Goal: Information Seeking & Learning: Learn about a topic

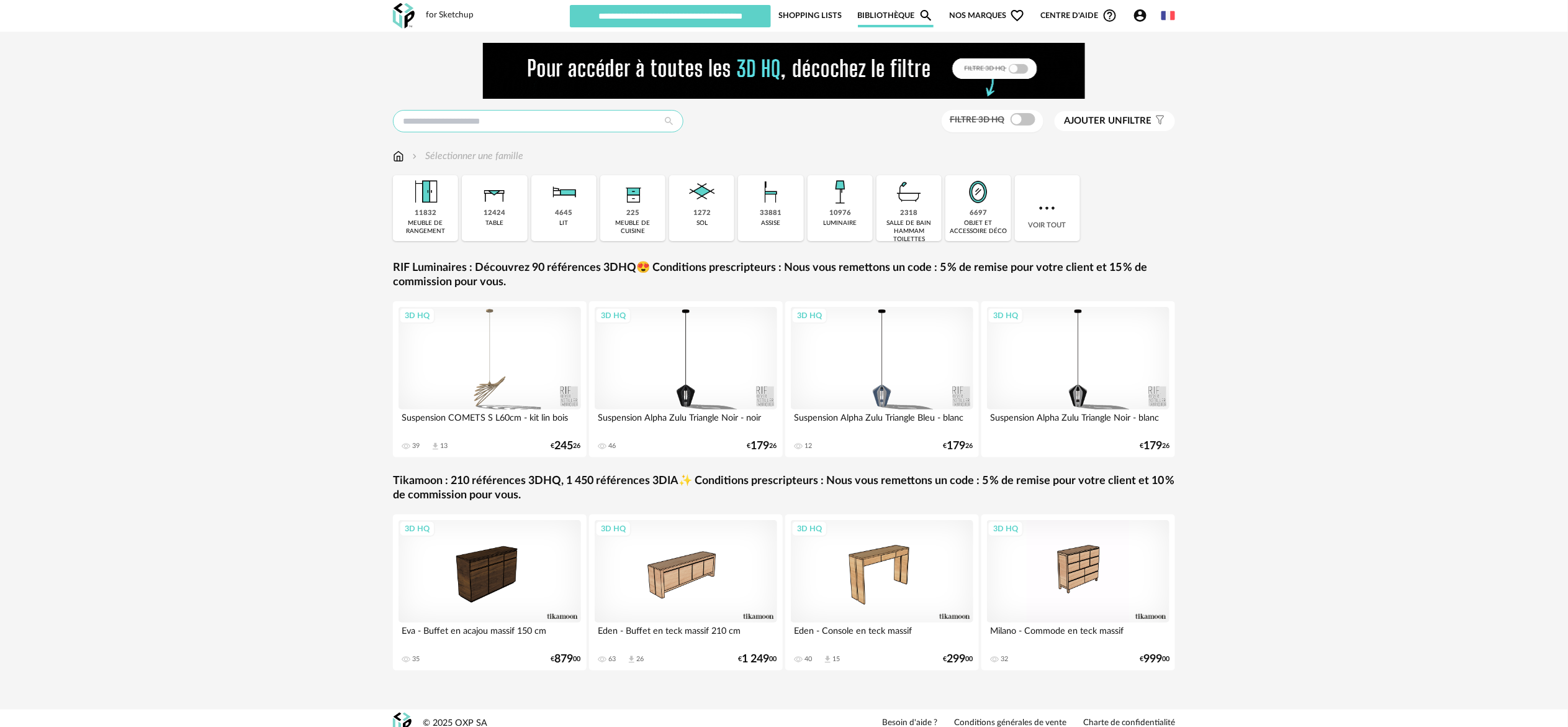
click at [586, 126] on input "text" at bounding box center [538, 121] width 291 height 23
type input "********"
click at [442, 200] on span "Tikamoon" at bounding box center [429, 198] width 33 height 8
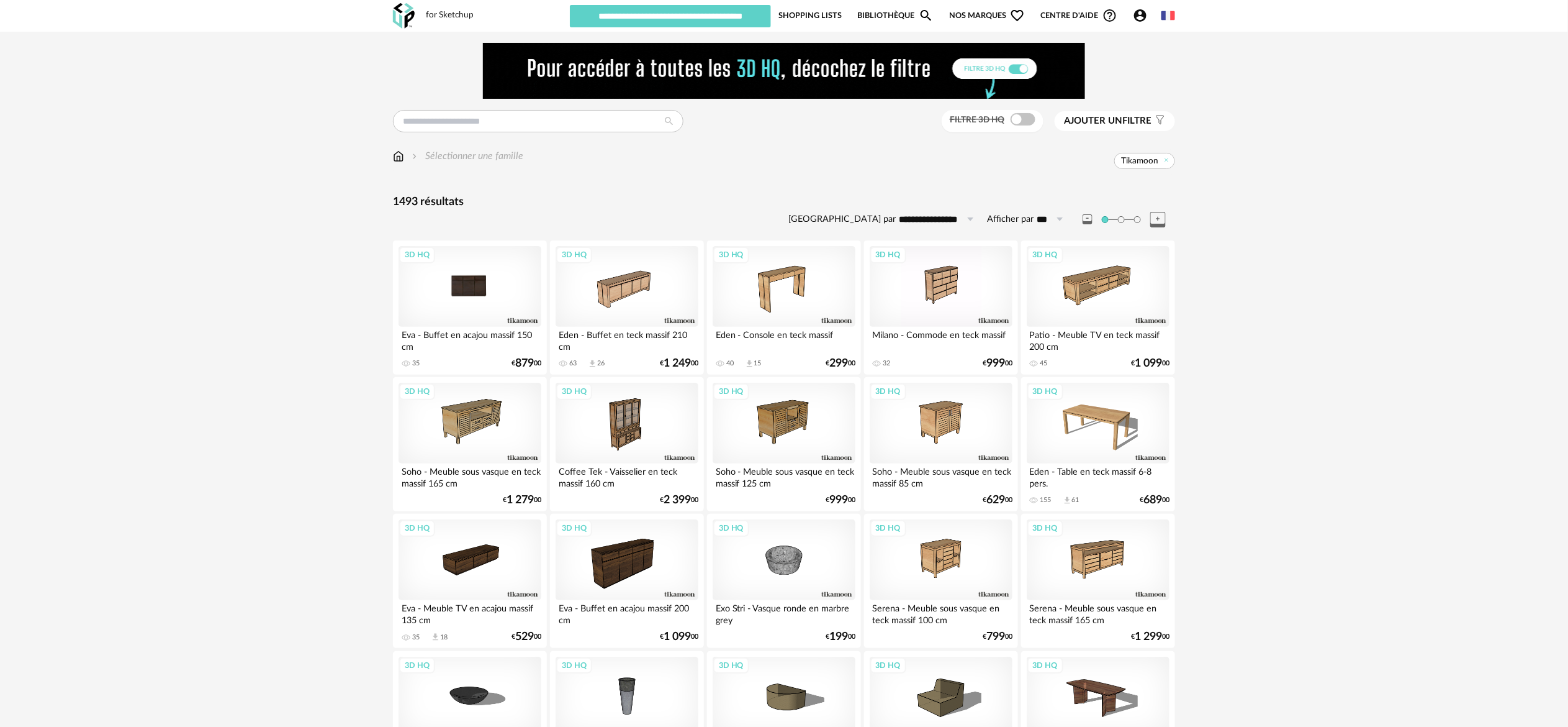
click at [484, 288] on div "3D HQ" at bounding box center [470, 286] width 143 height 81
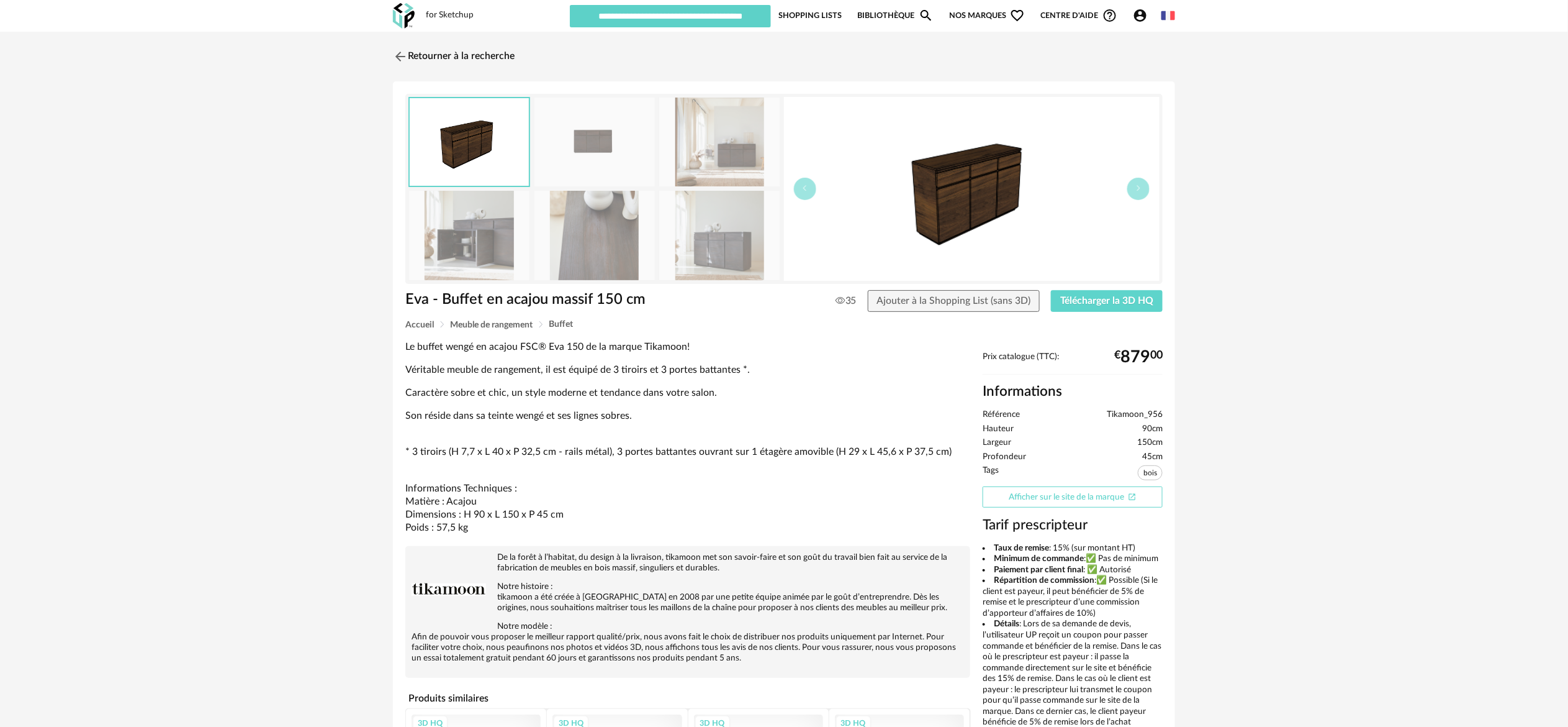
click at [1097, 498] on link "Afficher sur le site de la marque Open In New icon" at bounding box center [1072, 497] width 180 height 22
click at [483, 55] on link "Retourner à la recherche" at bounding box center [450, 56] width 121 height 27
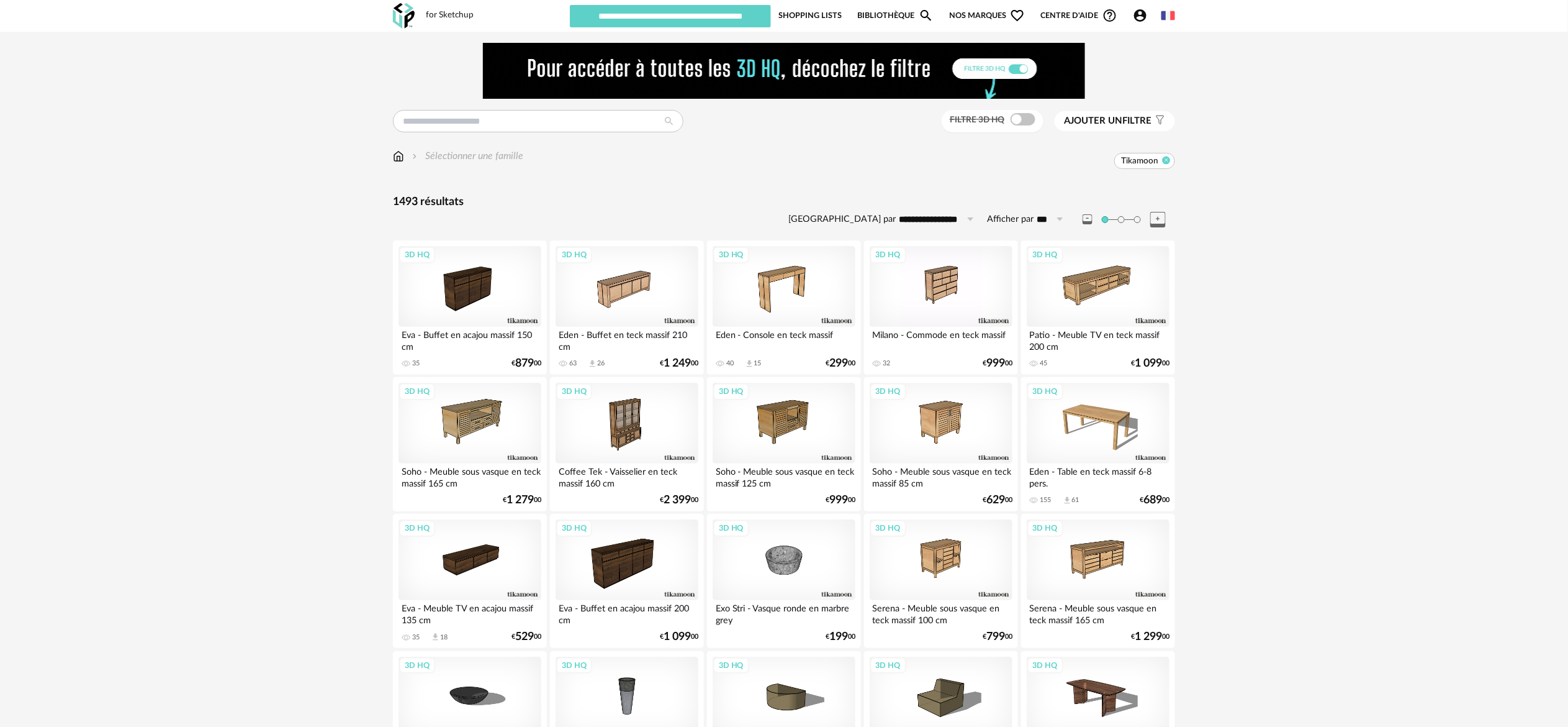
click at [1167, 161] on icon at bounding box center [1167, 160] width 8 height 8
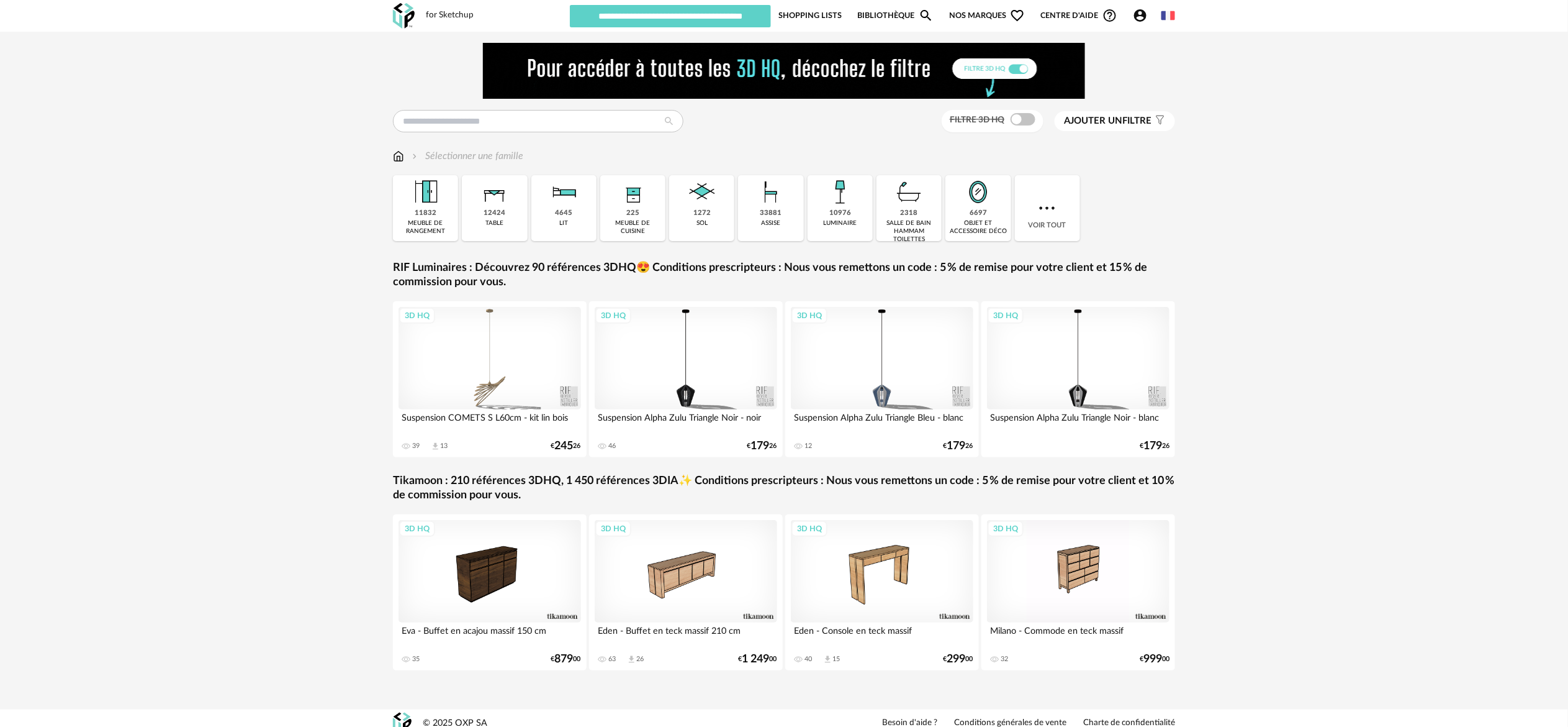
click at [992, 17] on span "Nos marques Heart Outline icon" at bounding box center [987, 15] width 76 height 24
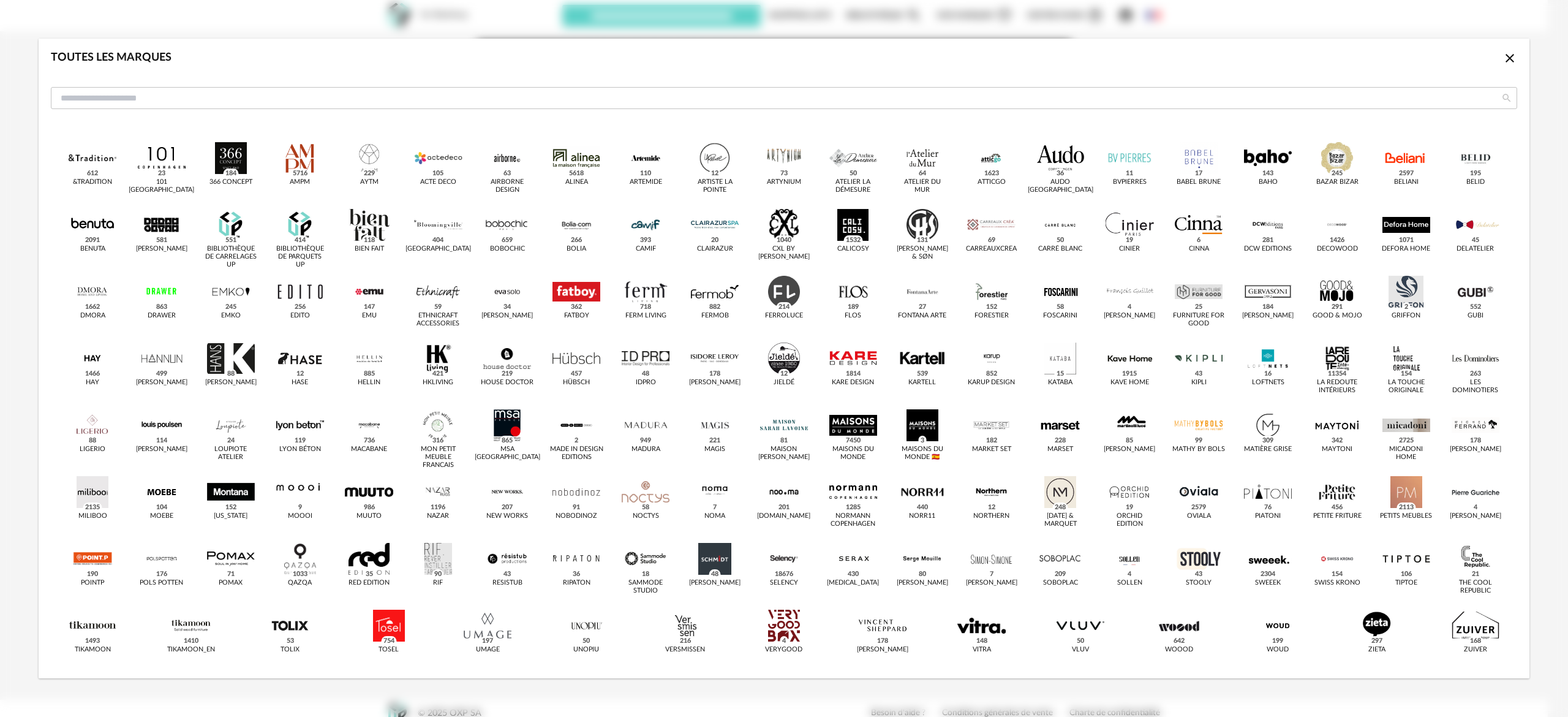
click at [1505, 58] on icon "Close icon" at bounding box center [1509, 59] width 9 height 9
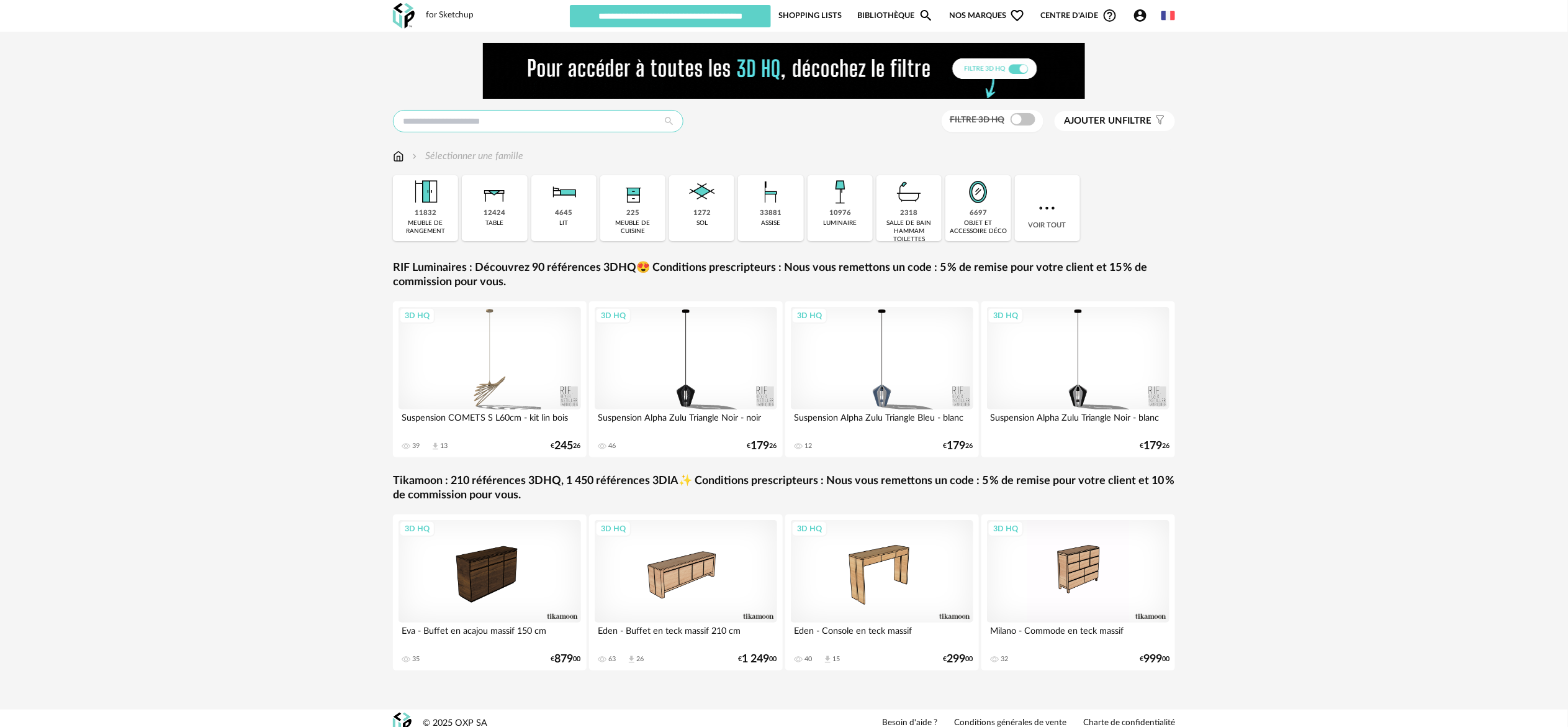
click at [608, 127] on input "text" at bounding box center [538, 121] width 291 height 23
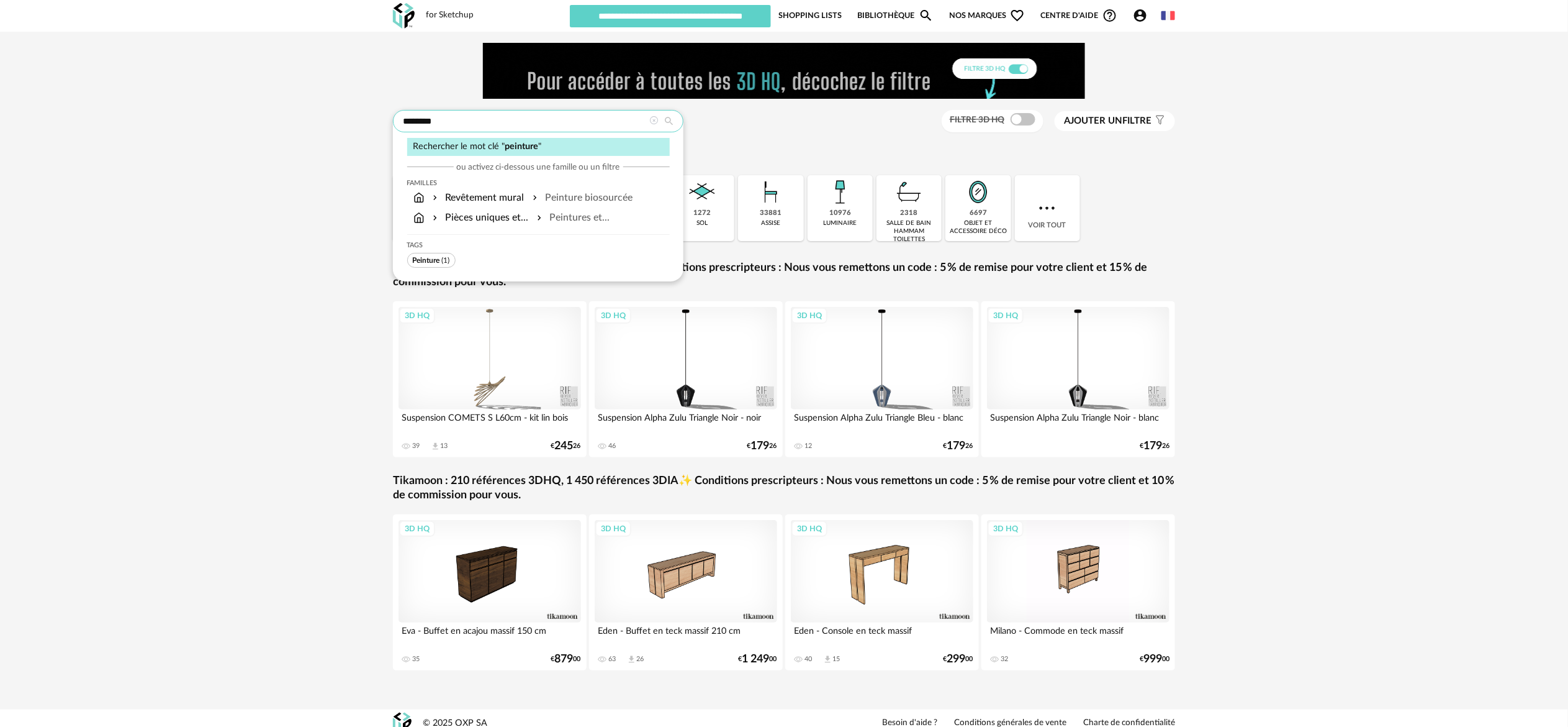
type input "********"
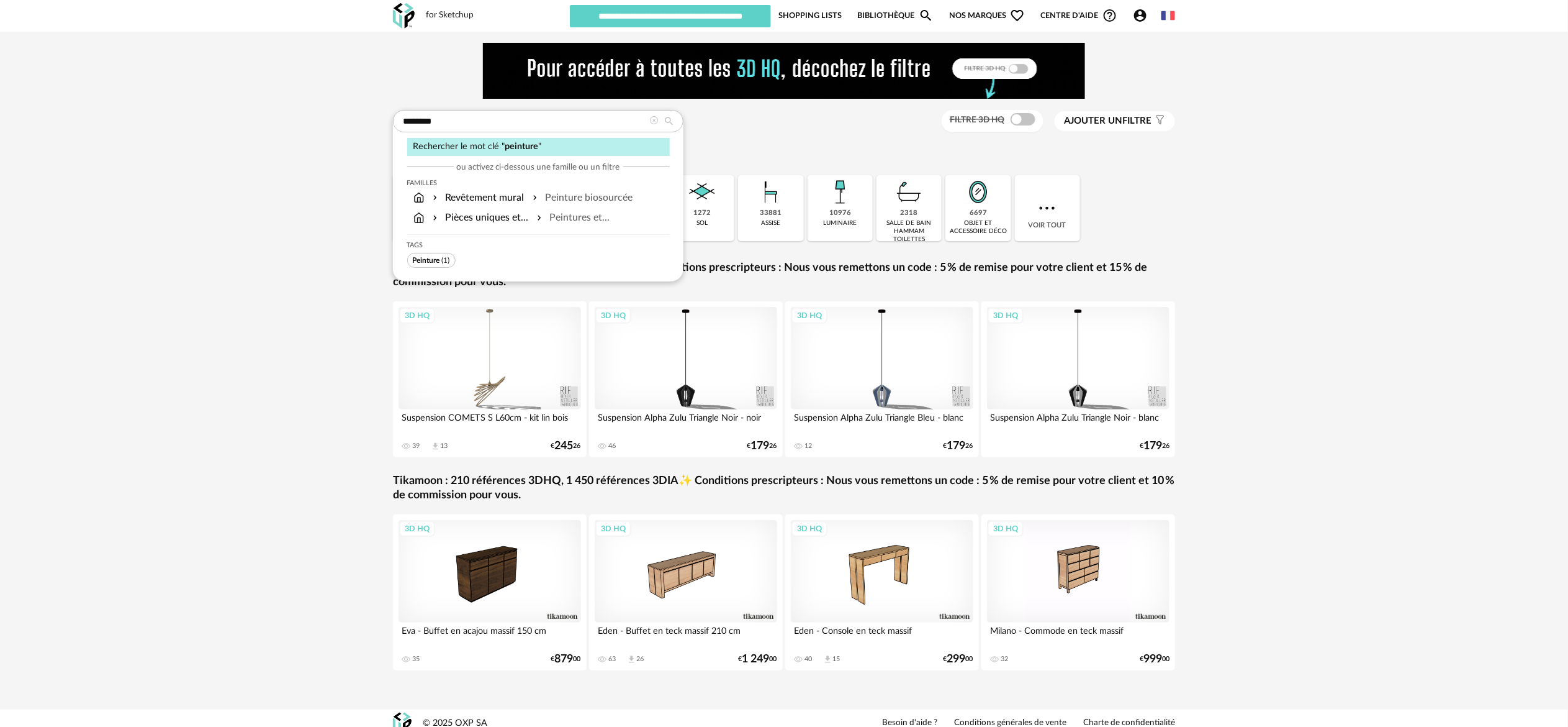
click at [432, 263] on span "Peinture" at bounding box center [426, 260] width 27 height 8
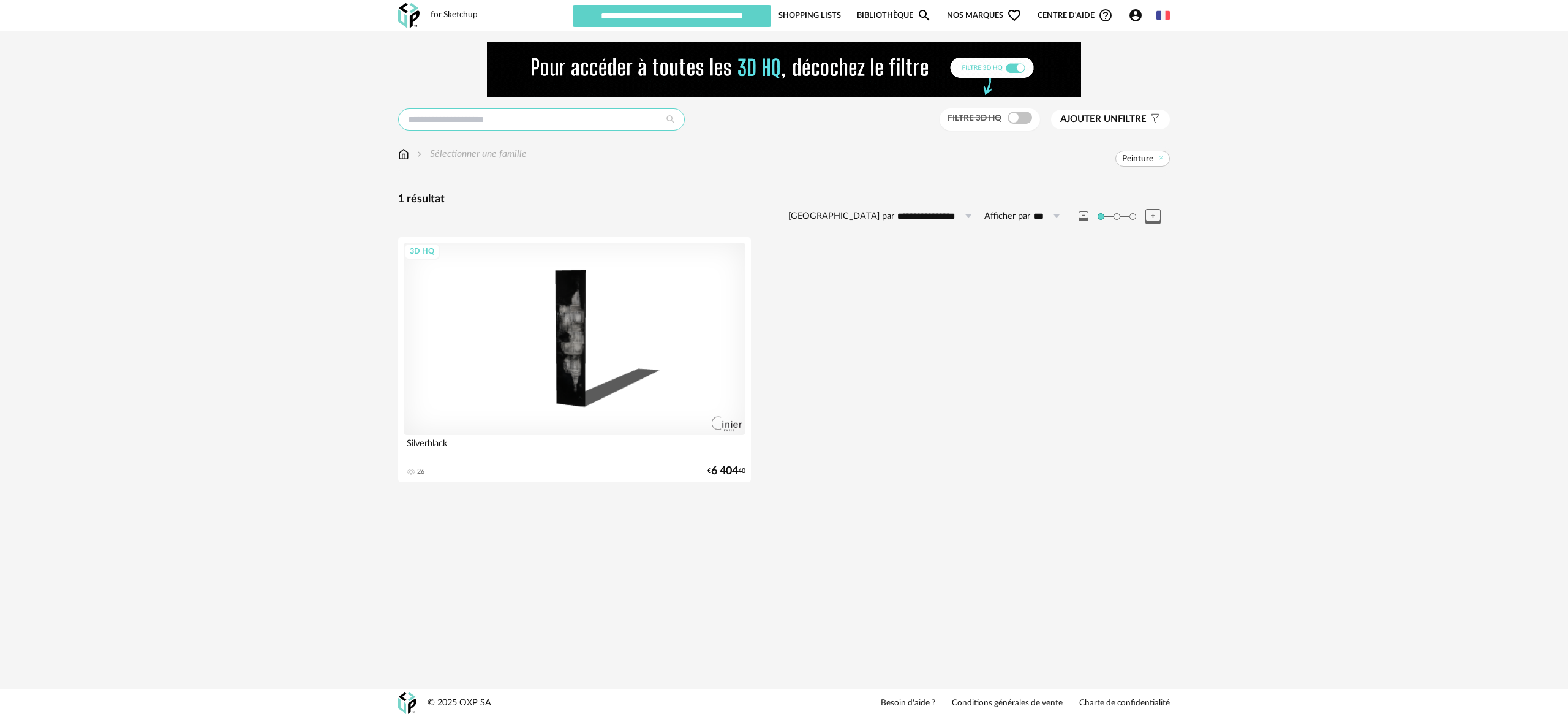
click at [452, 130] on input "text" at bounding box center [541, 120] width 287 height 22
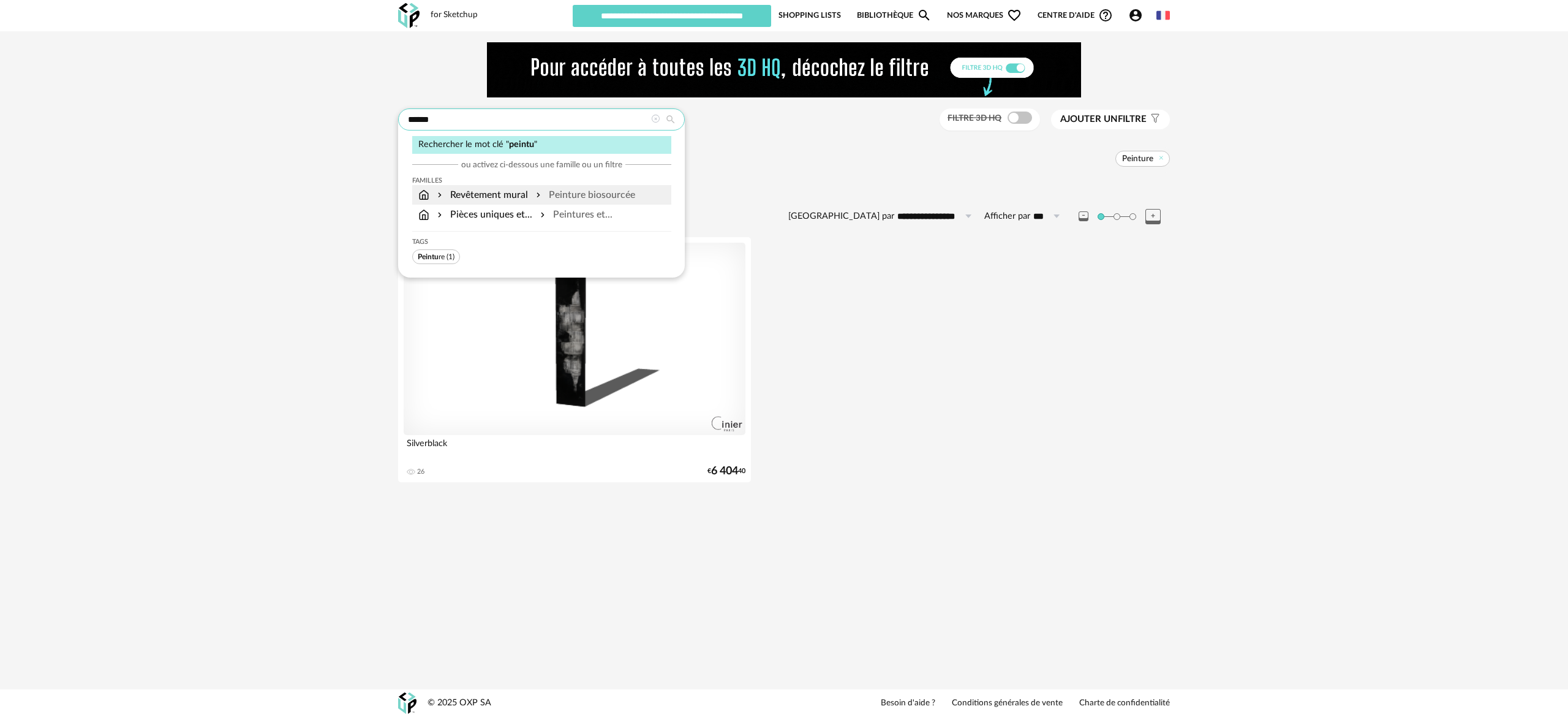
type input "******"
click at [491, 193] on div "Revêtement mural" at bounding box center [481, 195] width 93 height 14
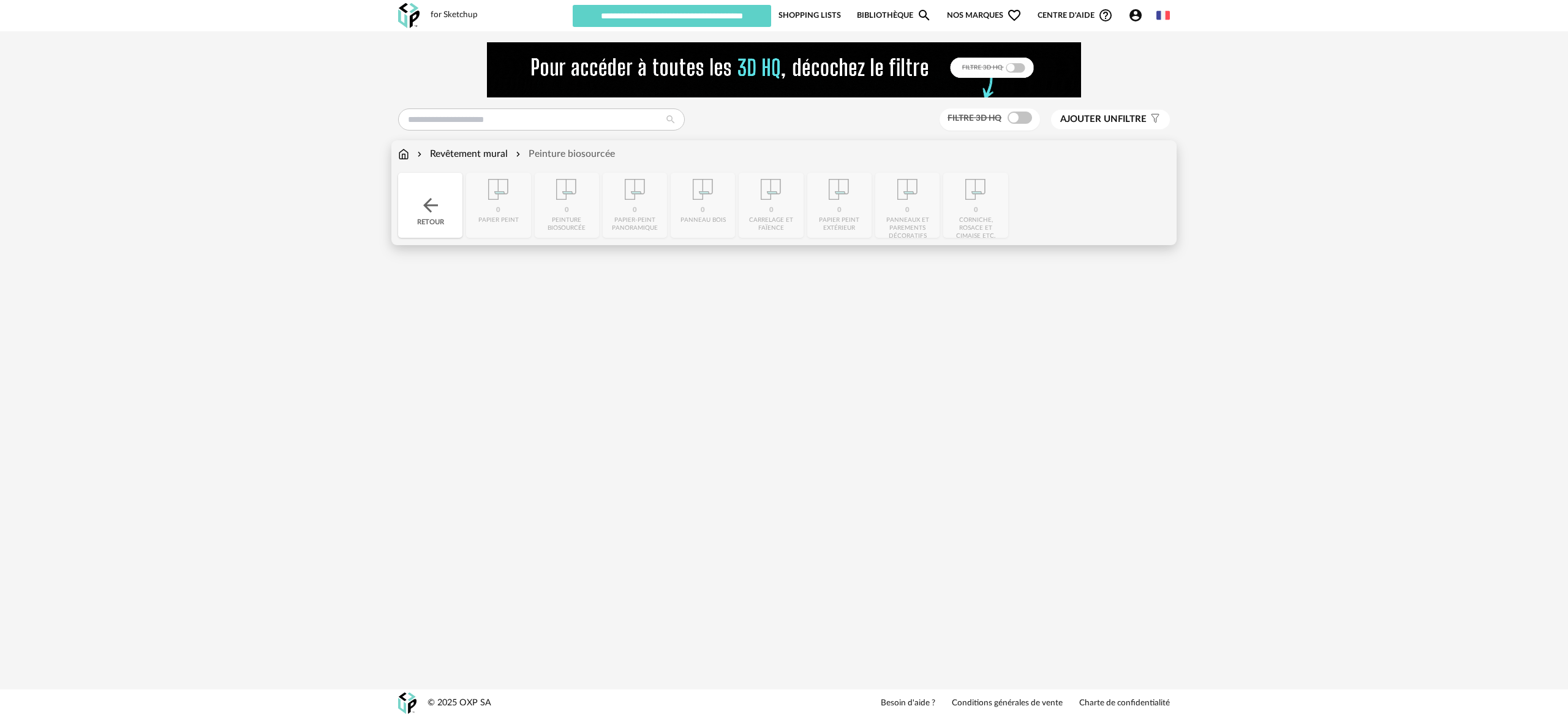
click at [406, 154] on img at bounding box center [404, 154] width 11 height 14
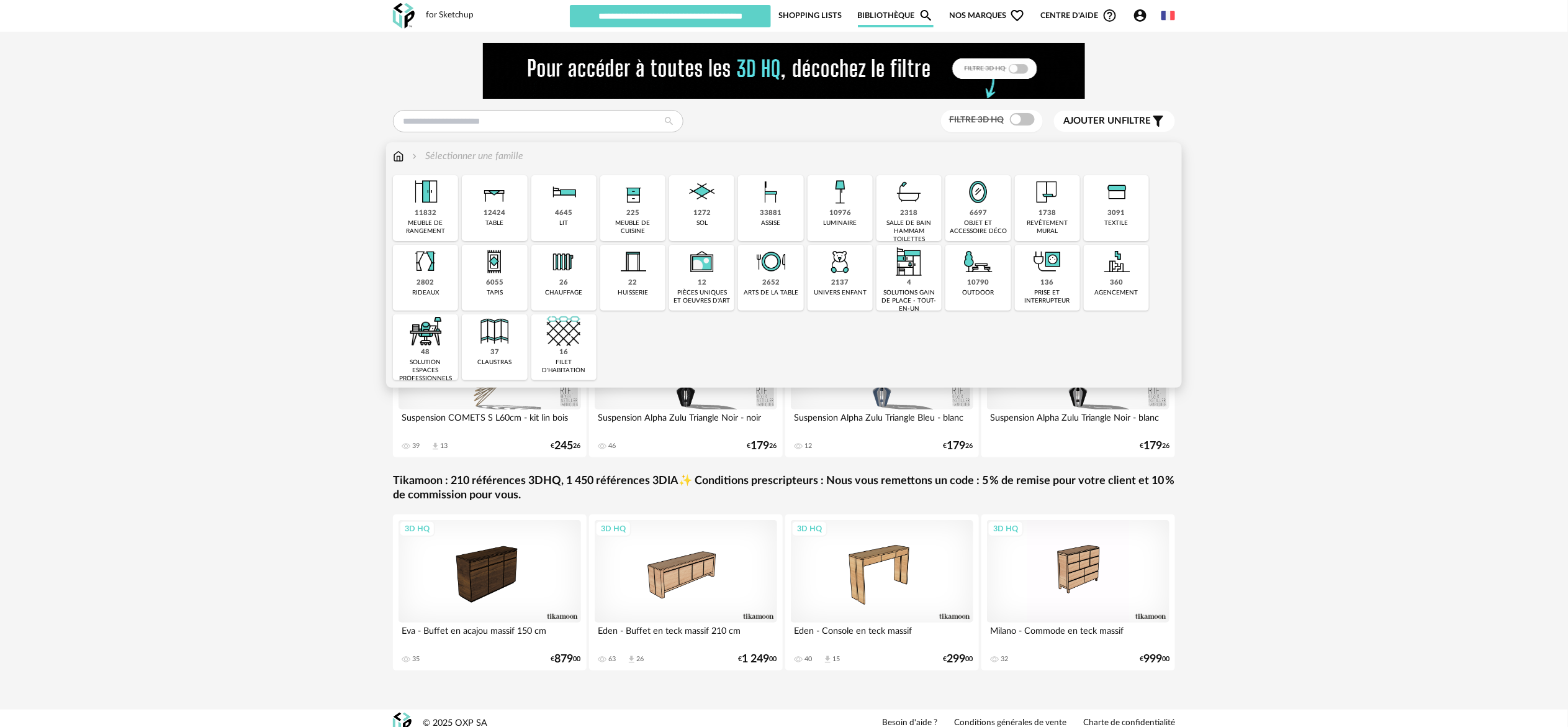
click at [557, 344] on img at bounding box center [564, 331] width 33 height 33
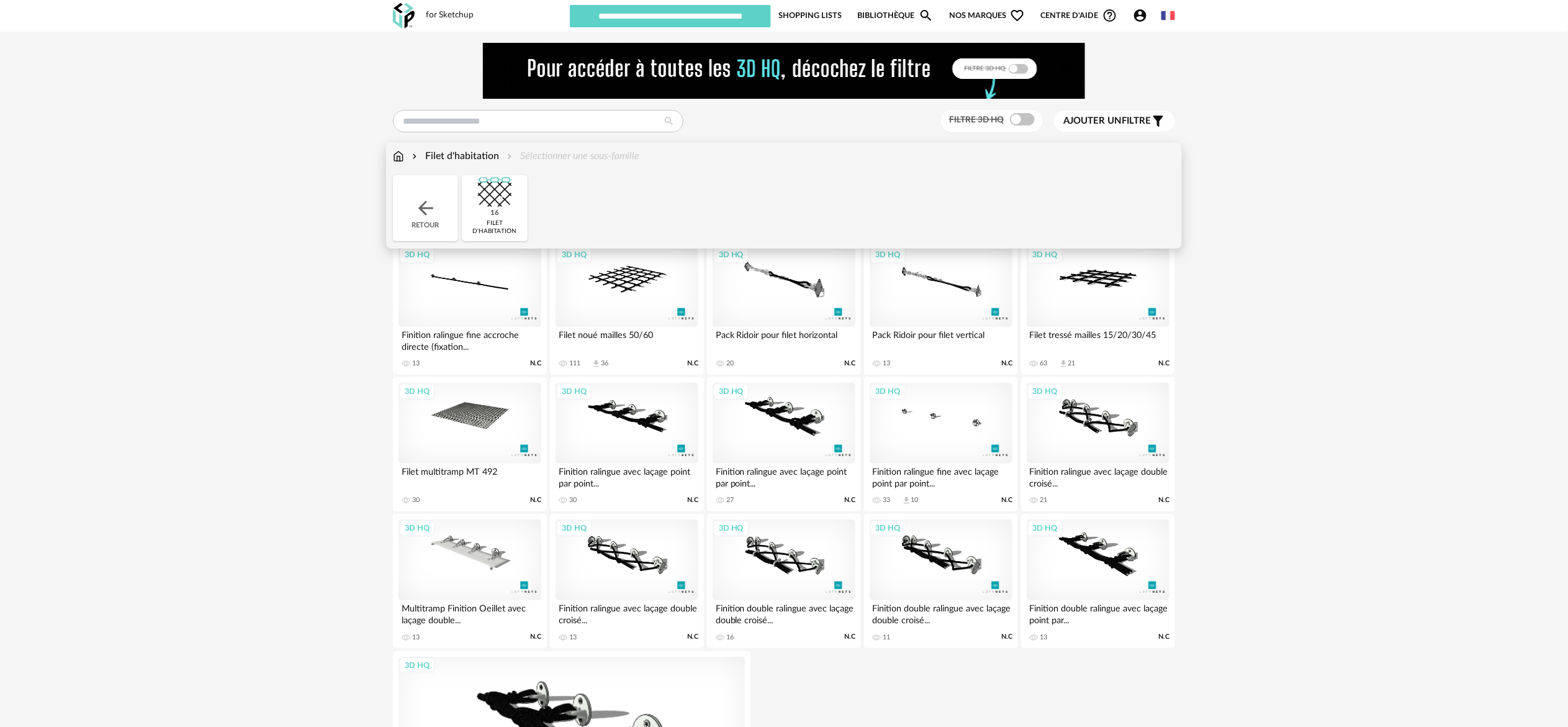
click at [437, 206] on div "Retour" at bounding box center [425, 208] width 65 height 65
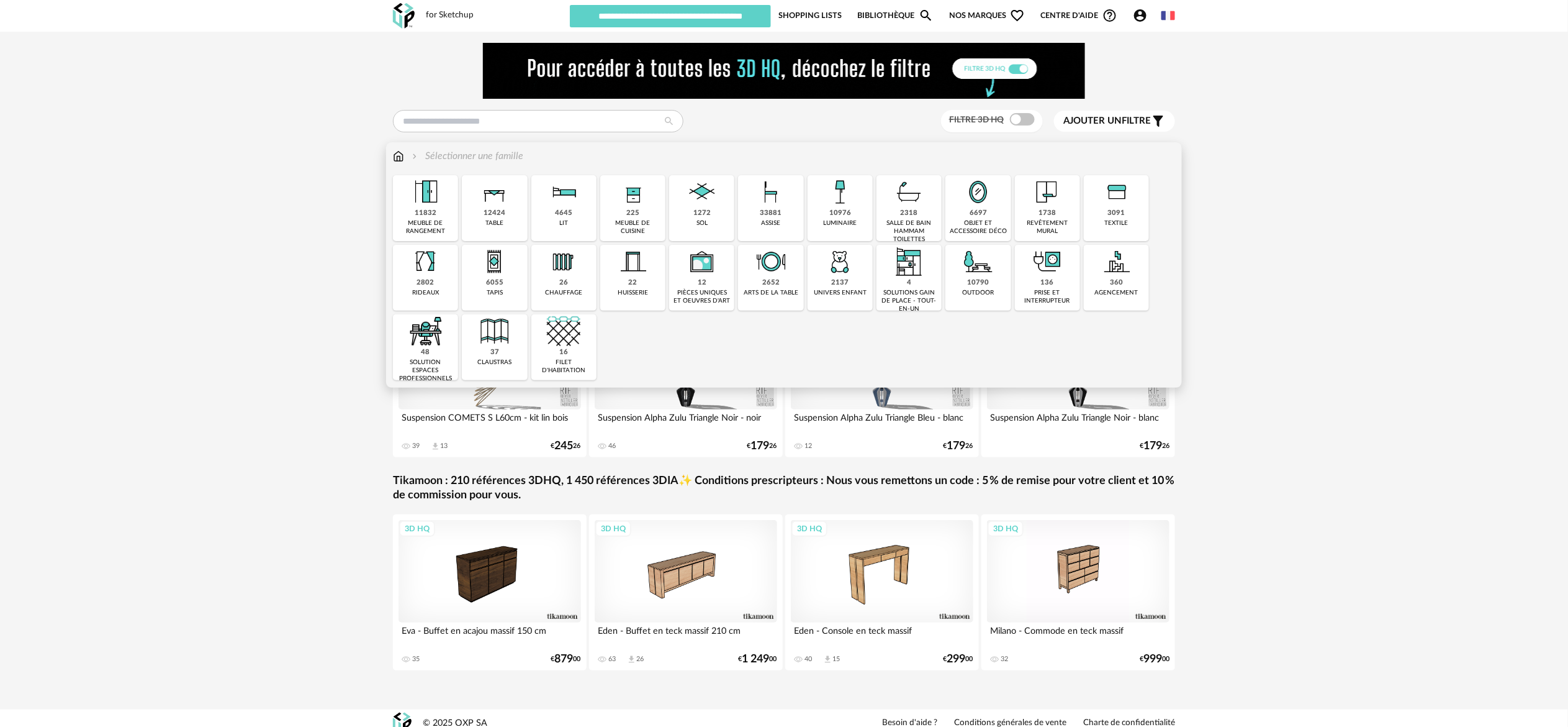
click at [426, 343] on img at bounding box center [426, 331] width 33 height 33
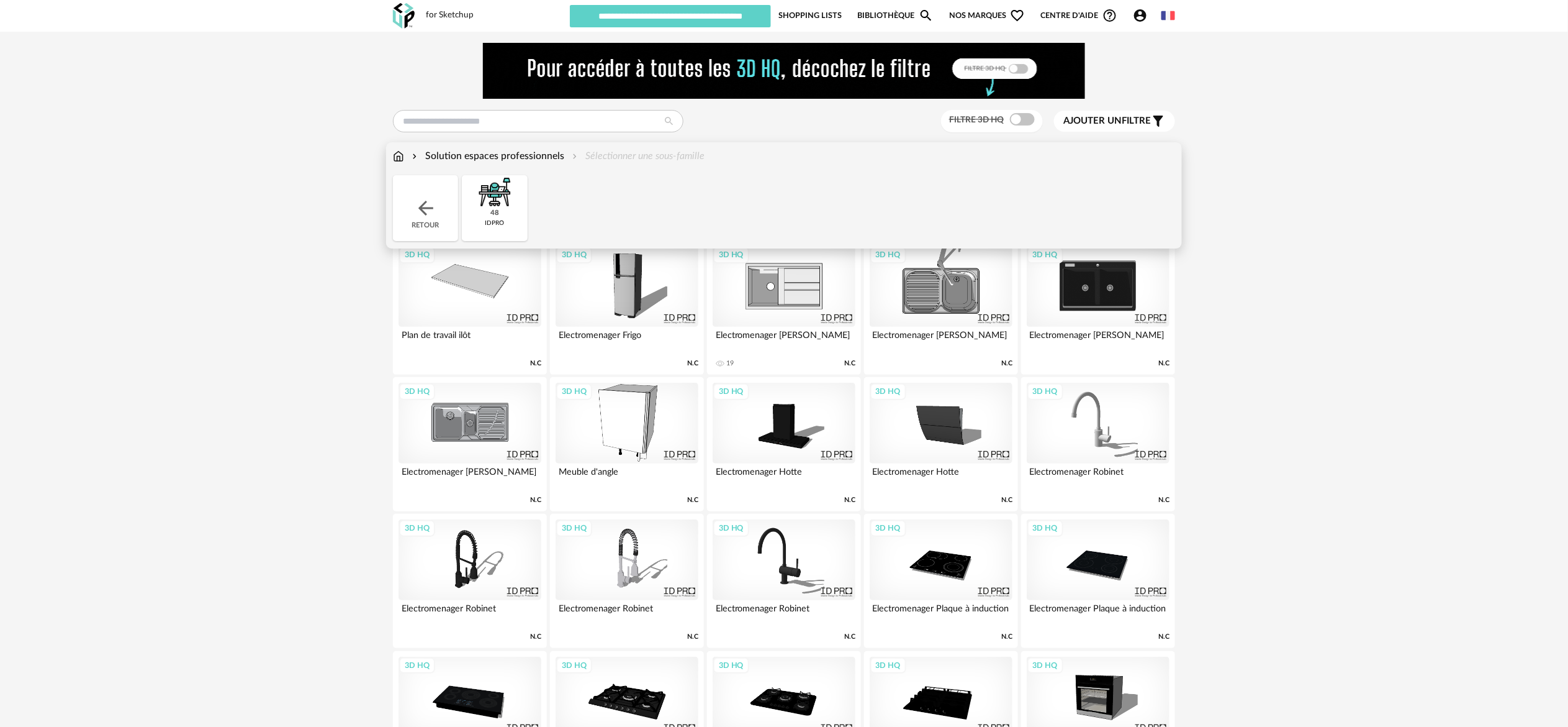
click at [613, 416] on div "3D HQ" at bounding box center [627, 422] width 143 height 81
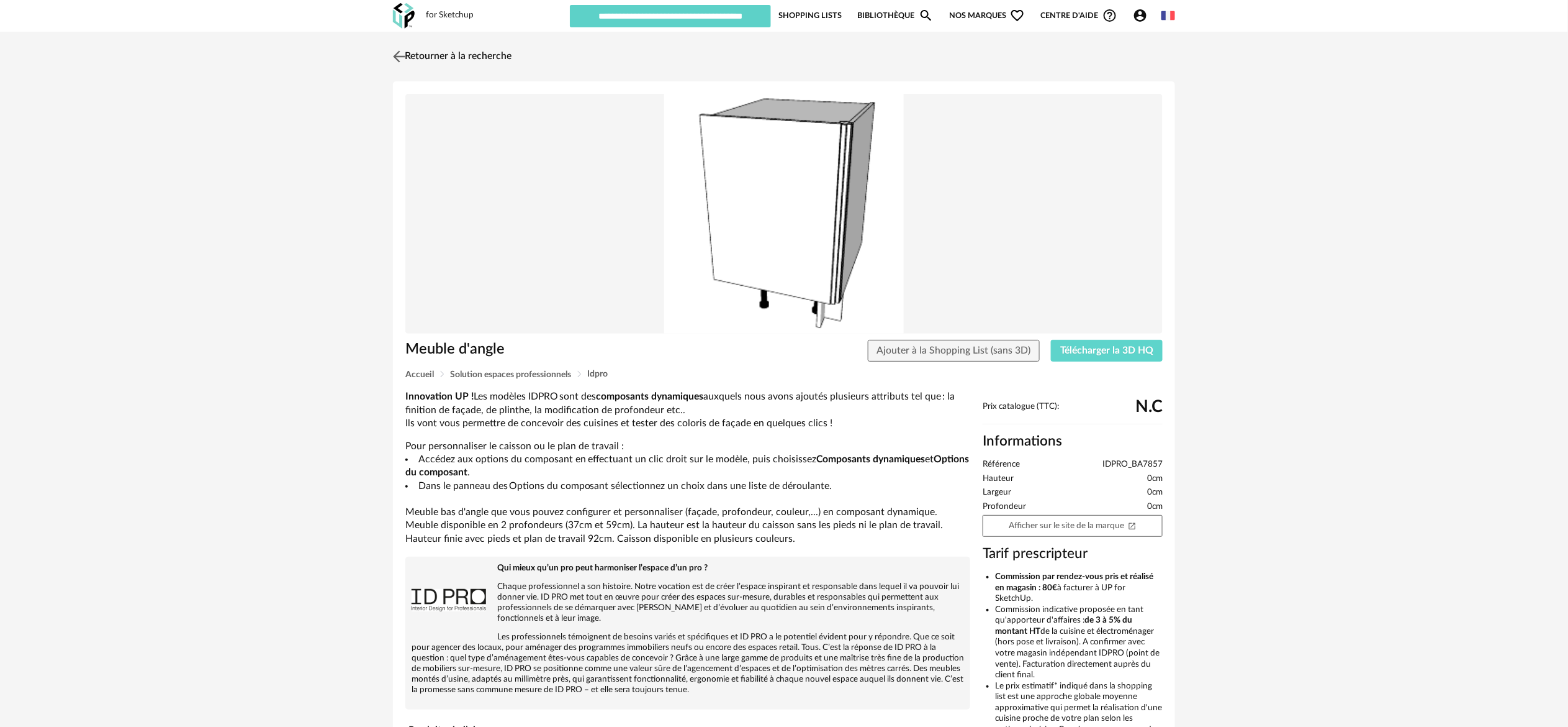
click at [442, 54] on link "Retourner à la recherche" at bounding box center [450, 56] width 121 height 27
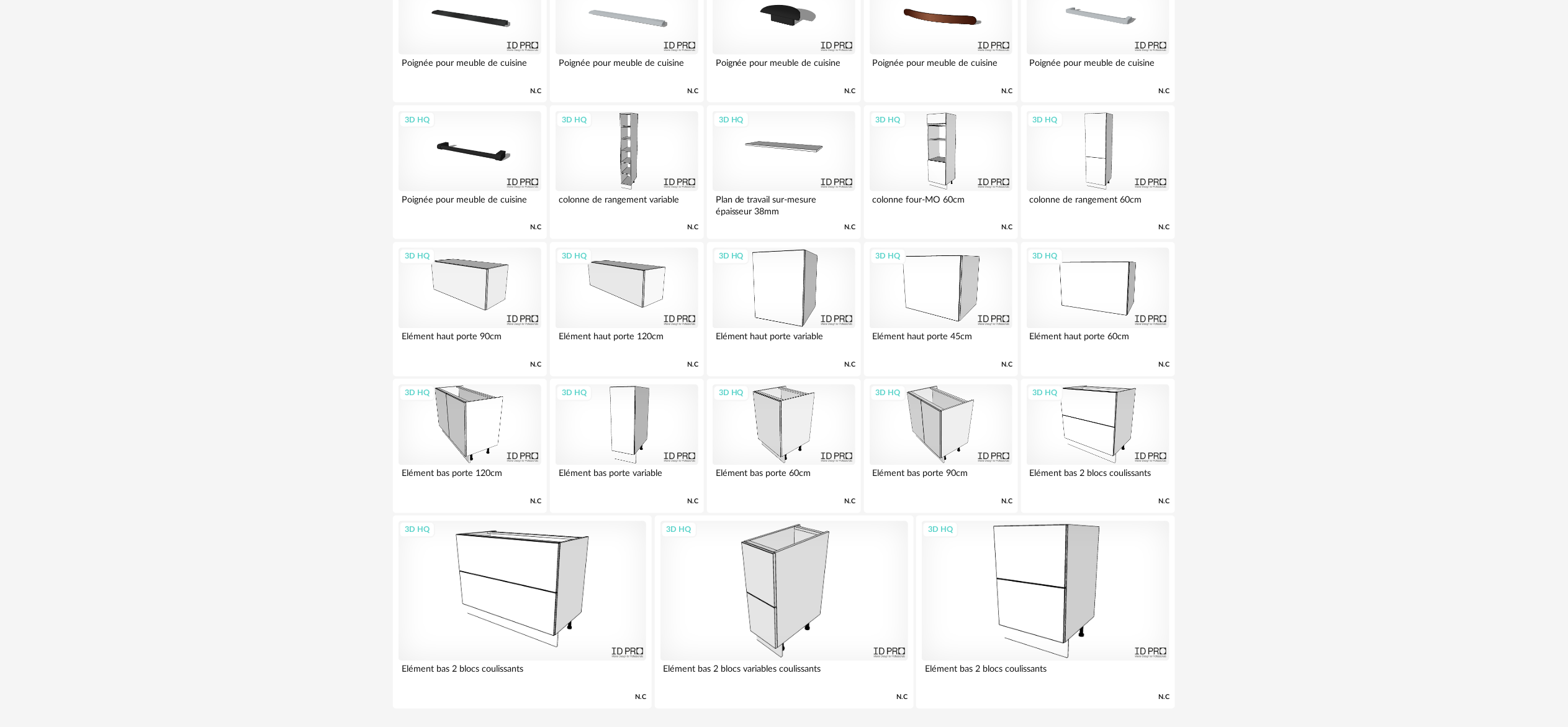
scroll to position [990, 0]
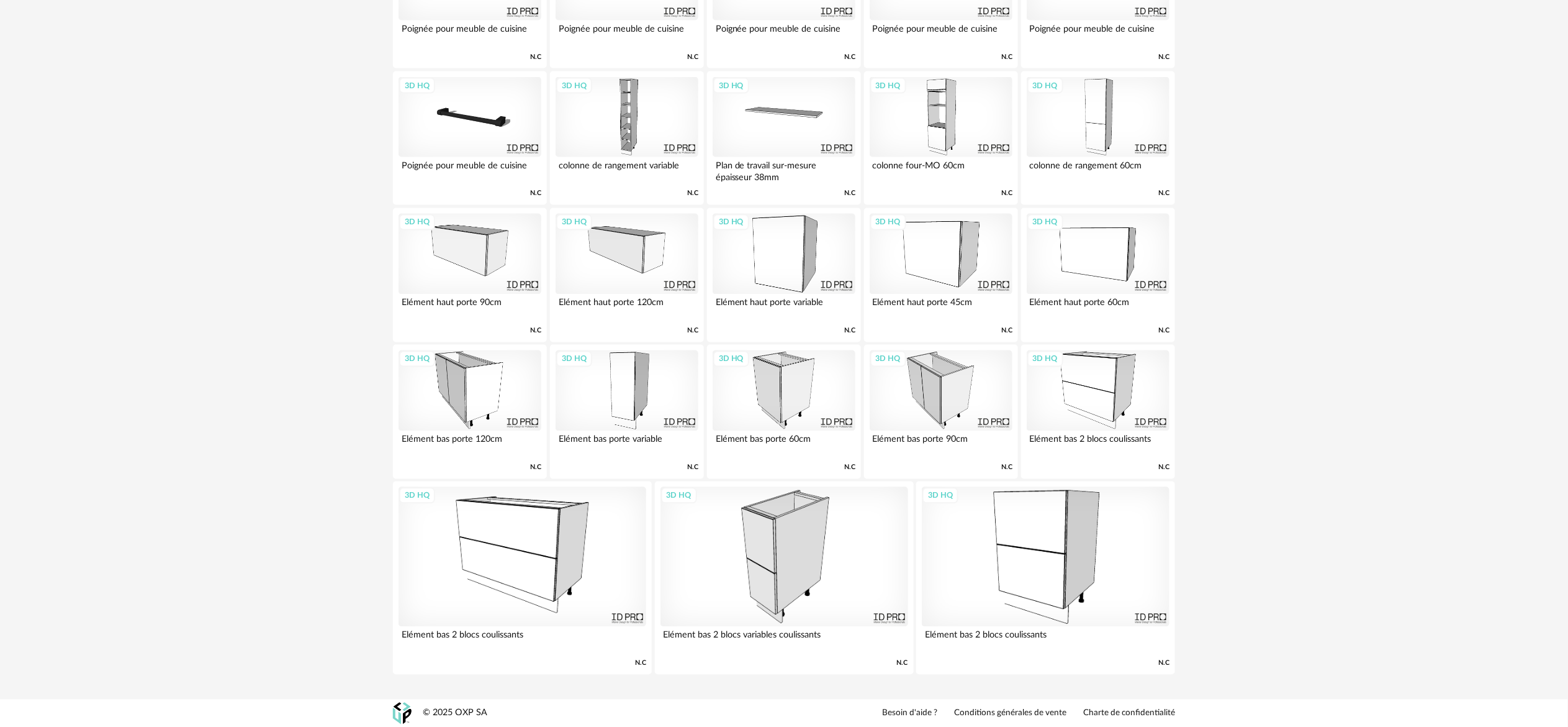
click at [598, 561] on div "3D HQ" at bounding box center [523, 556] width 248 height 139
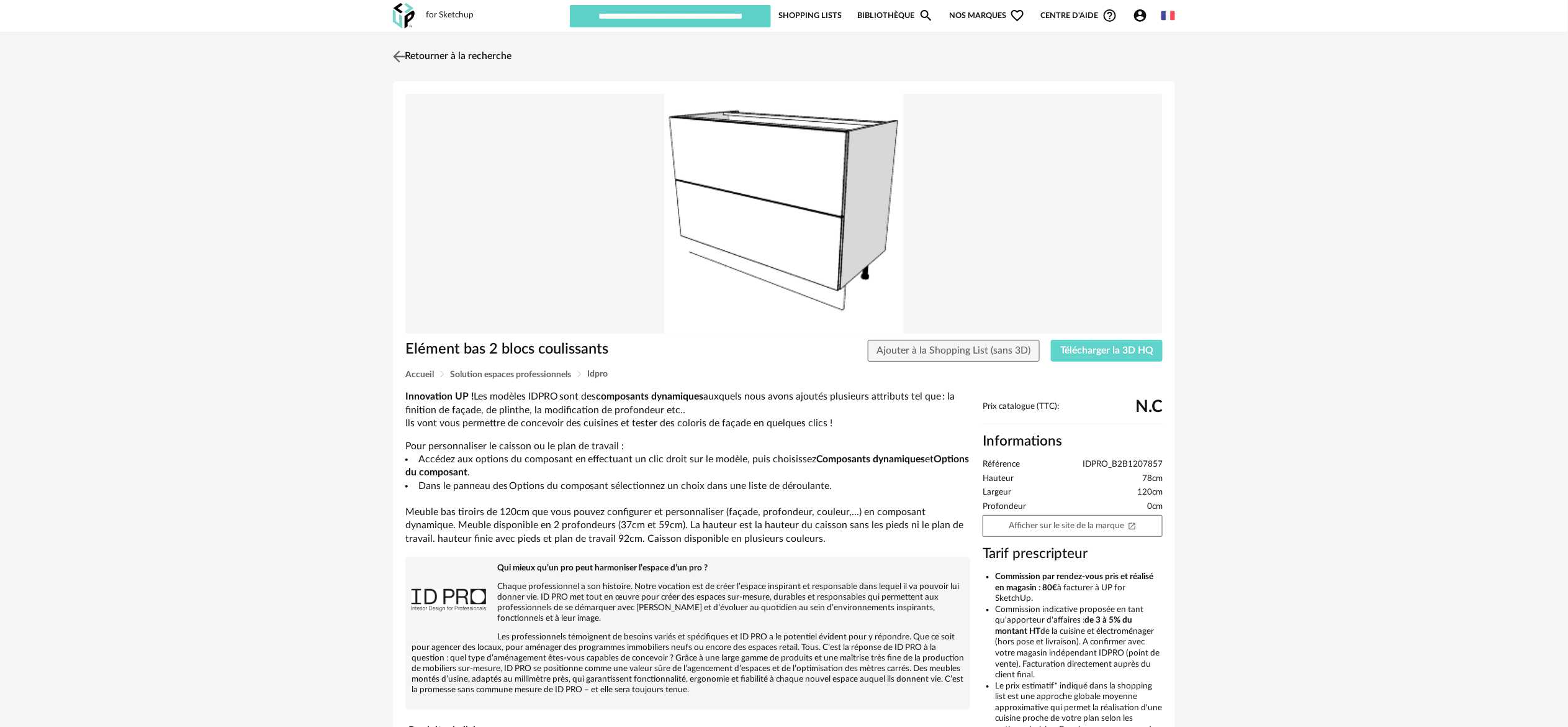
click at [451, 57] on link "Retourner à la recherche" at bounding box center [450, 56] width 121 height 27
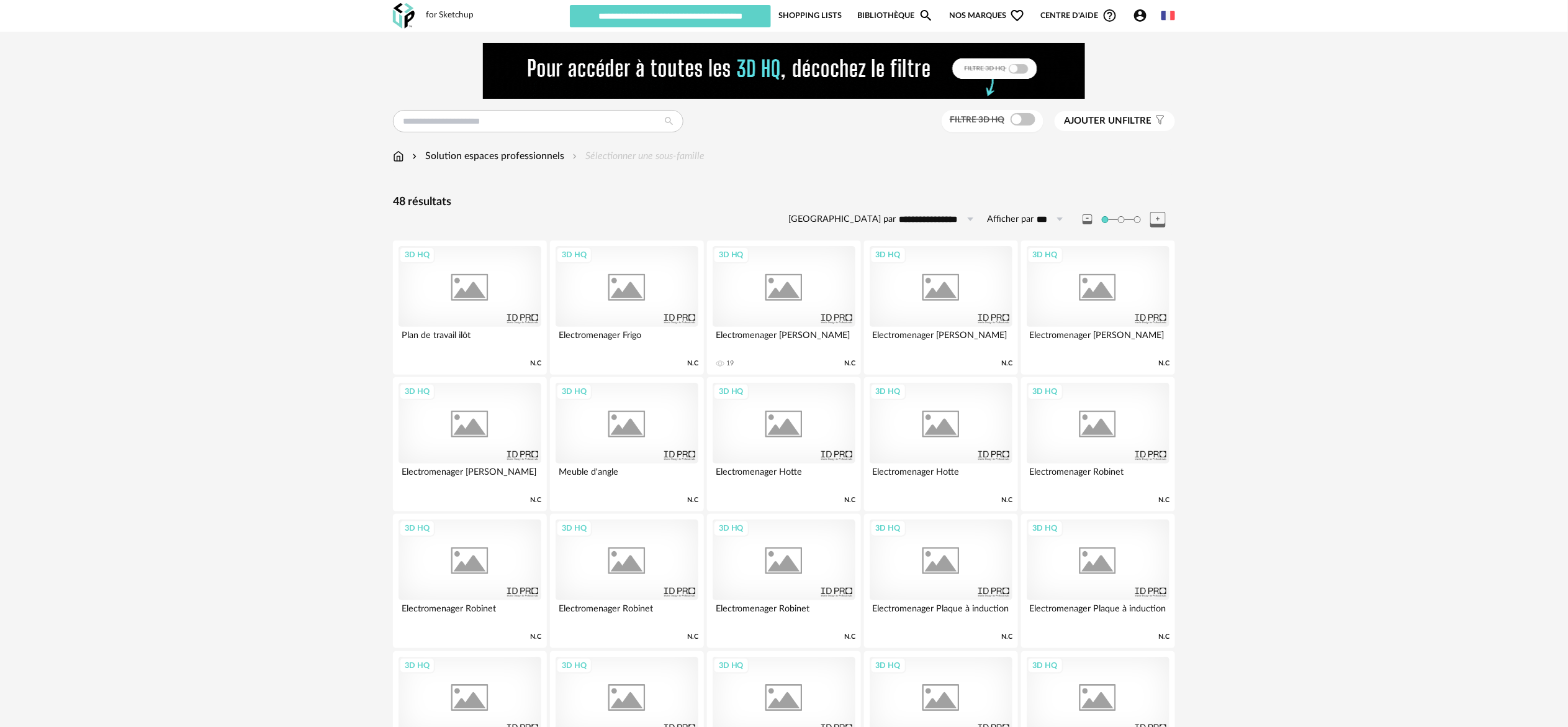
scroll to position [990, 0]
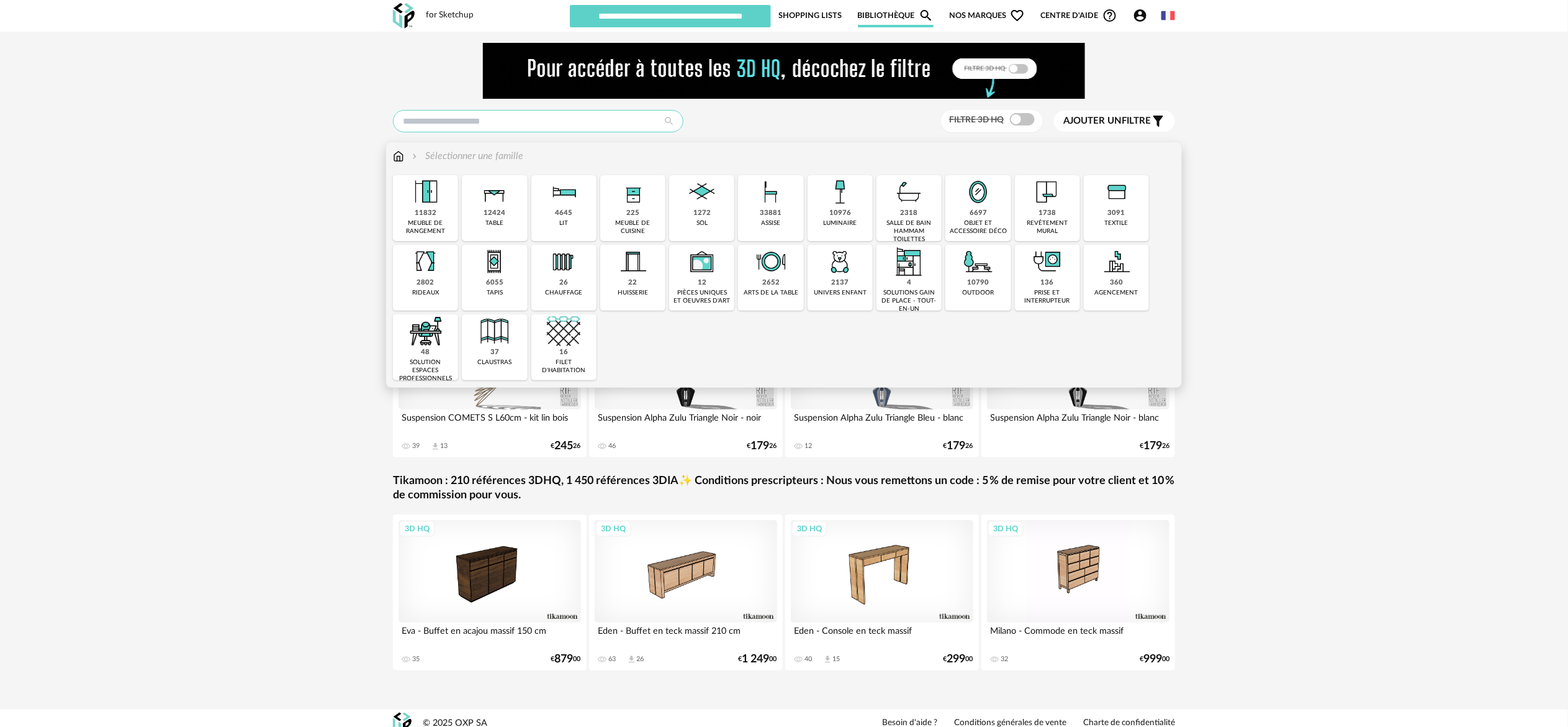
click at [475, 124] on input "text" at bounding box center [538, 121] width 291 height 23
